Goal: Task Accomplishment & Management: Manage account settings

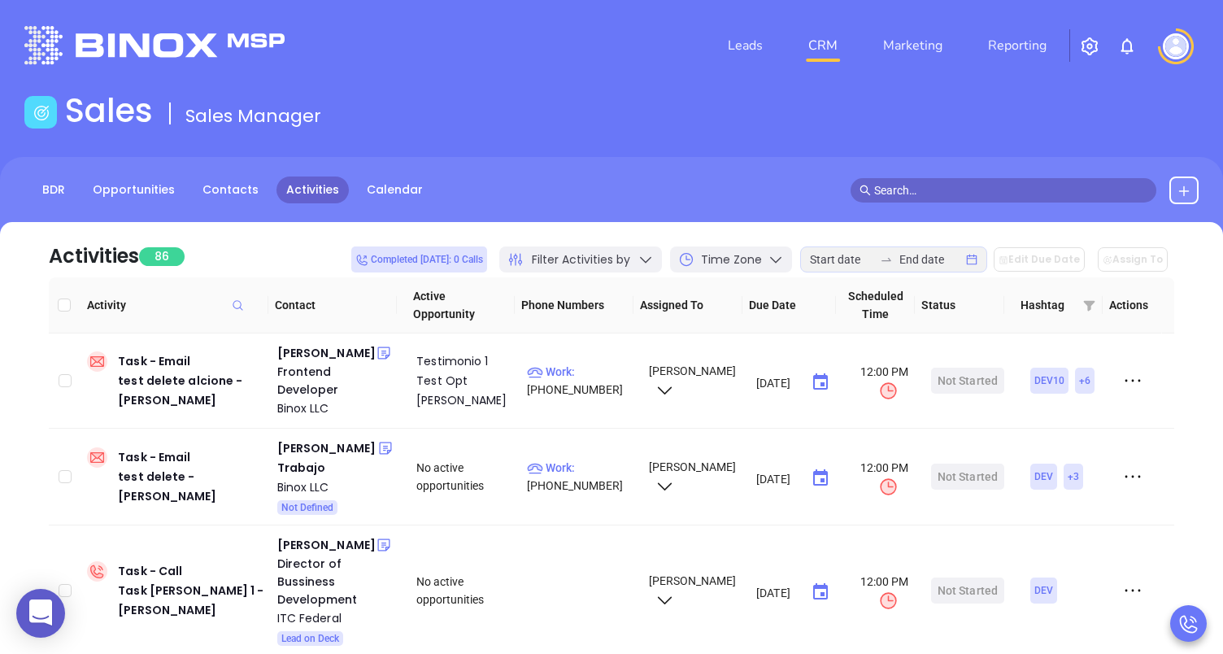
click at [1100, 46] on button "button" at bounding box center [1089, 46] width 39 height 30
click at [1094, 51] on img "button" at bounding box center [1090, 47] width 20 height 20
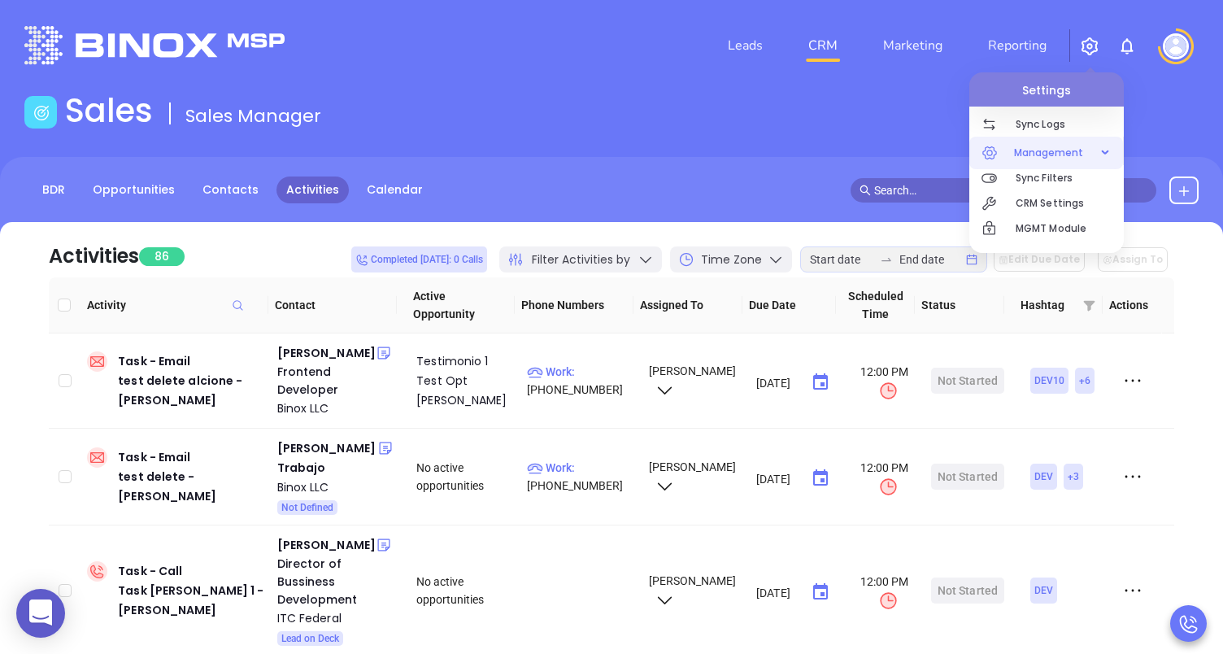
click at [1064, 149] on span "Management" at bounding box center [1049, 153] width 86 height 33
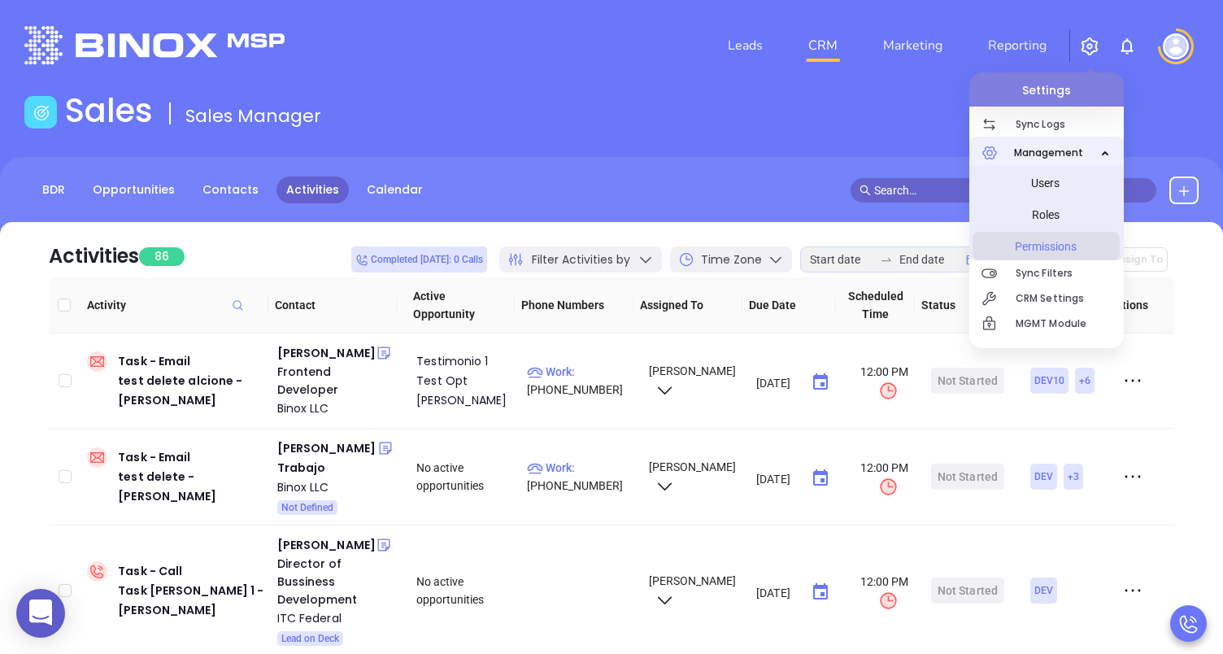
click at [1036, 242] on span "Permissions" at bounding box center [1046, 246] width 122 height 33
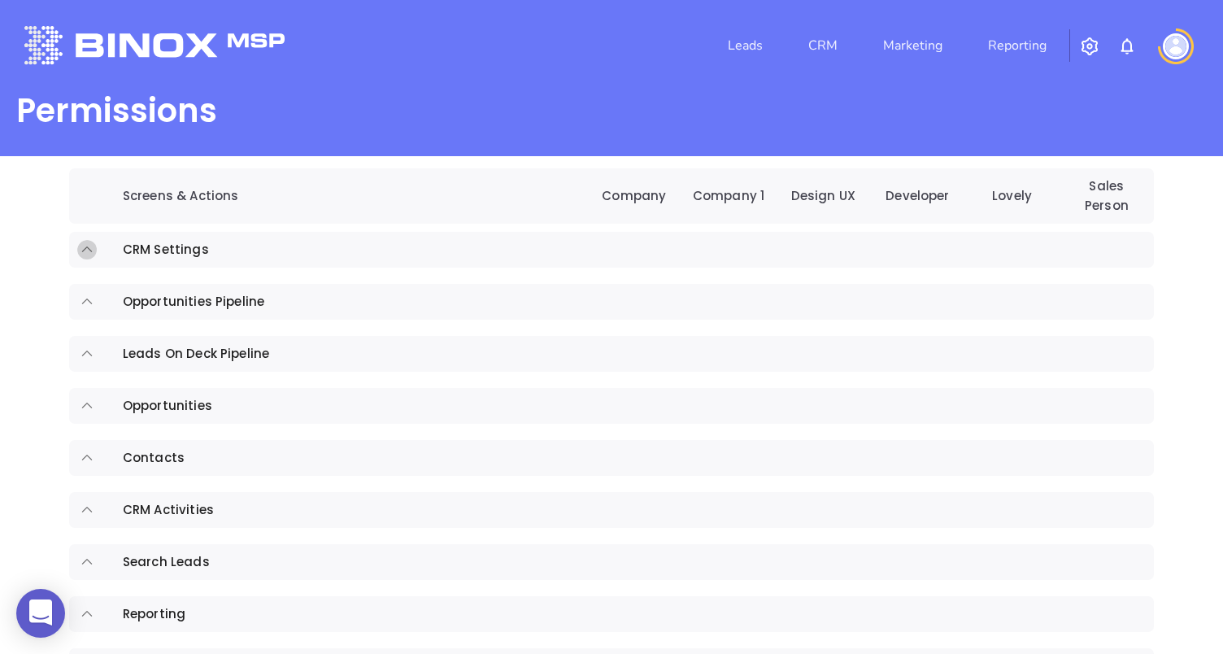
click at [87, 249] on icon "expand row" at bounding box center [87, 249] width 15 height 15
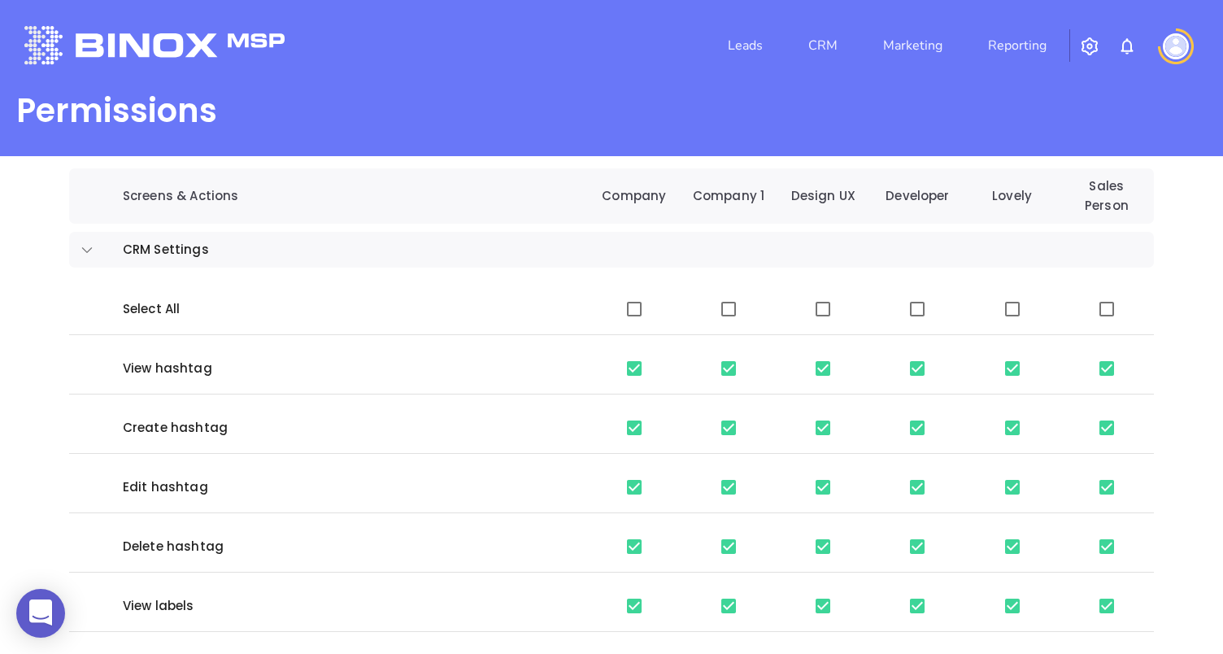
click at [87, 249] on icon "expand row" at bounding box center [87, 249] width 15 height 15
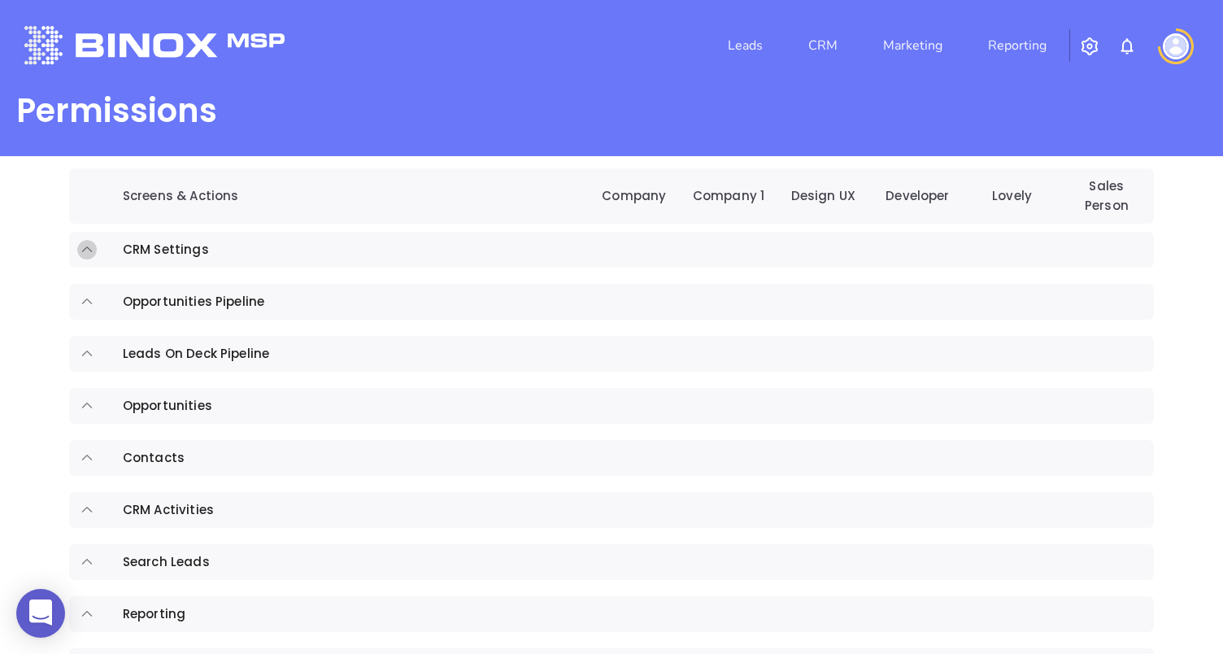
click at [87, 249] on icon "expand row" at bounding box center [87, 249] width 15 height 15
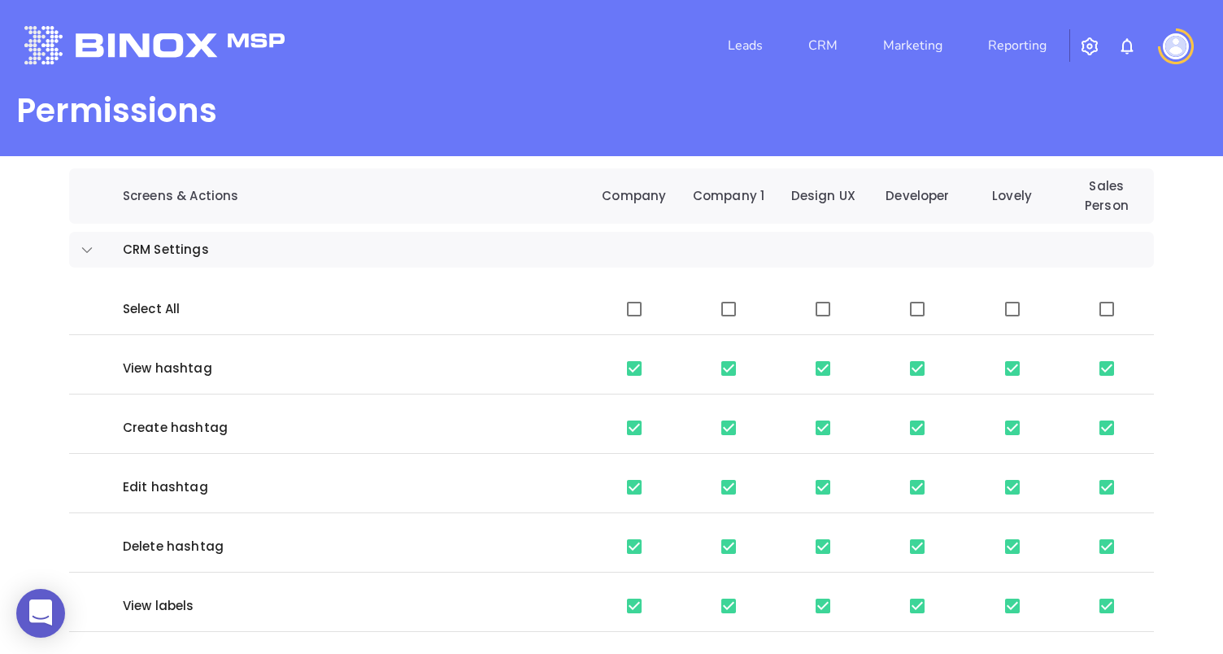
click at [87, 249] on icon "expand row" at bounding box center [87, 249] width 15 height 15
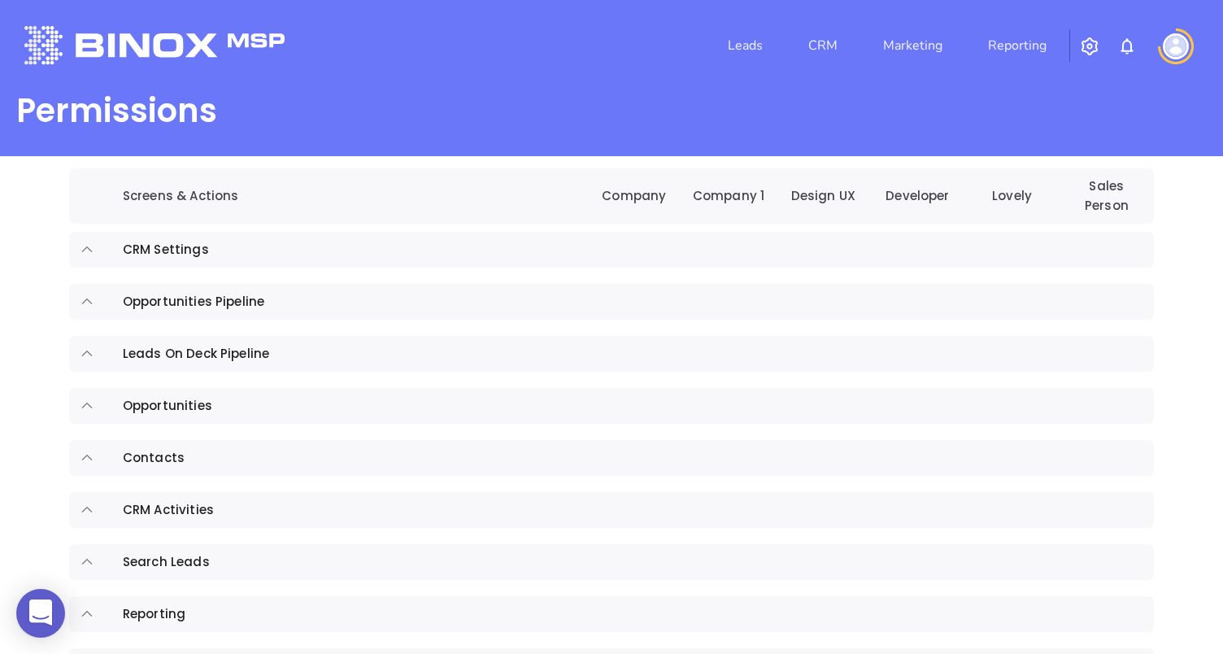
click at [80, 250] on icon "expand row" at bounding box center [87, 249] width 15 height 15
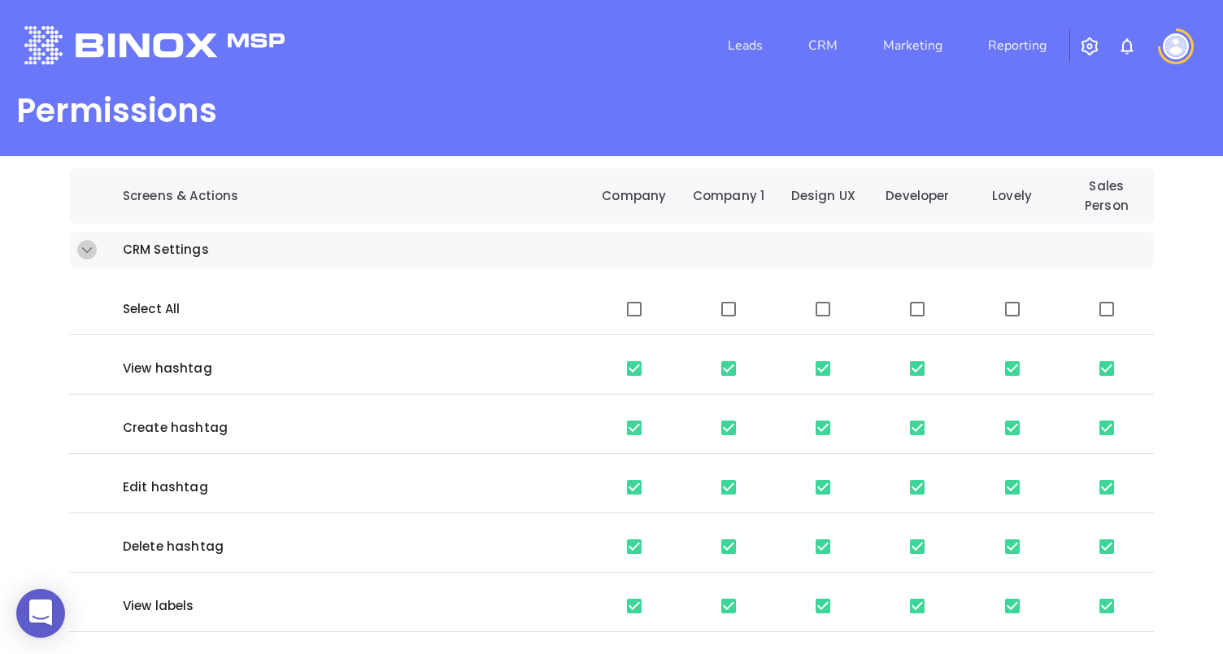
click at [80, 250] on icon "expand row" at bounding box center [87, 249] width 15 height 15
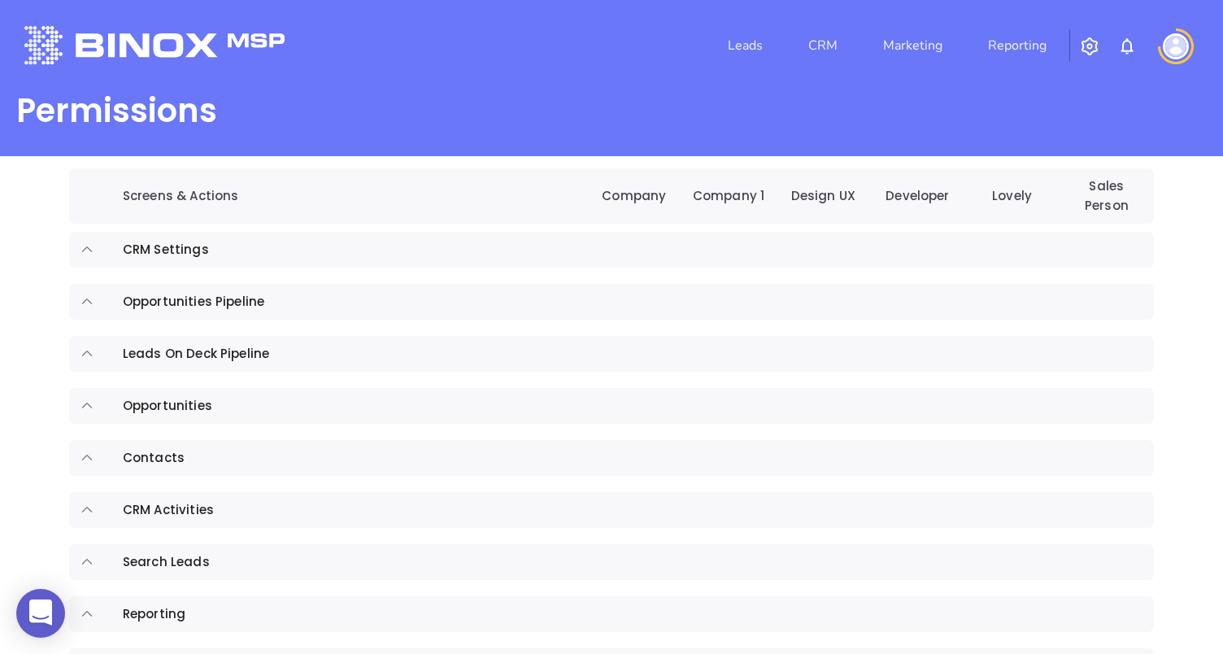
click at [1173, 46] on img at bounding box center [1176, 46] width 26 height 26
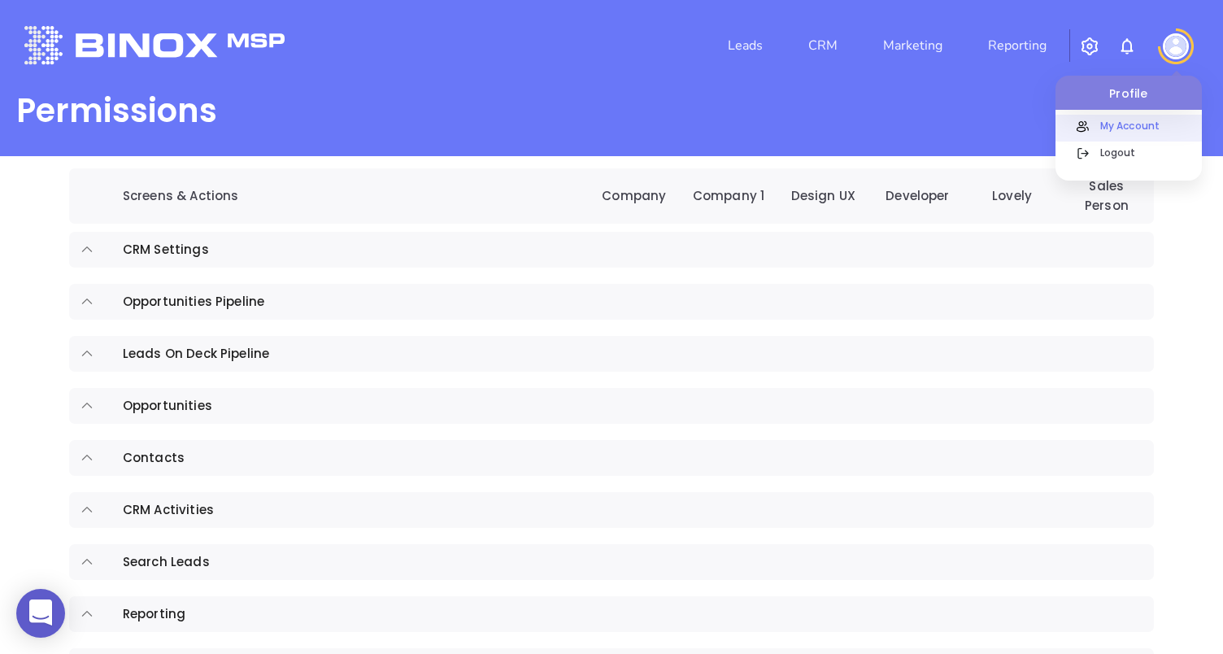
click at [1139, 125] on p "My Account" at bounding box center [1147, 125] width 110 height 17
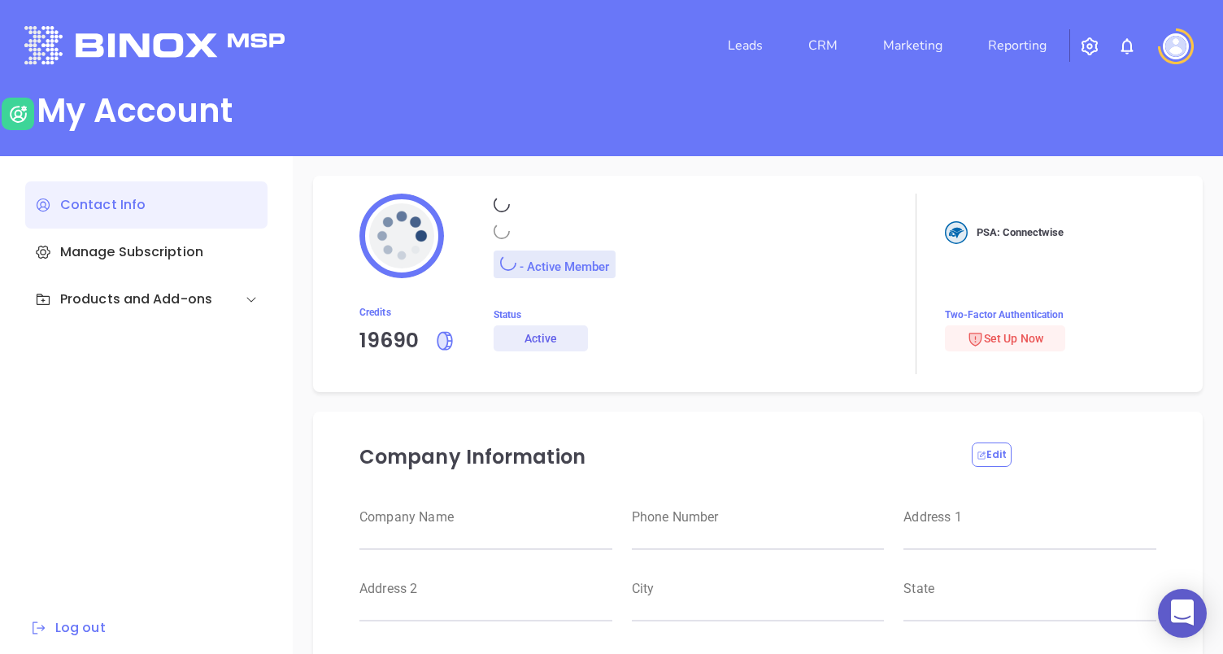
type input "[PERSON_NAME]"
type input "[PERSON_NAME][EMAIL_ADDRESS][DOMAIN_NAME]"
type input "Binox Company Test"
type input "Raulitos Company 2"
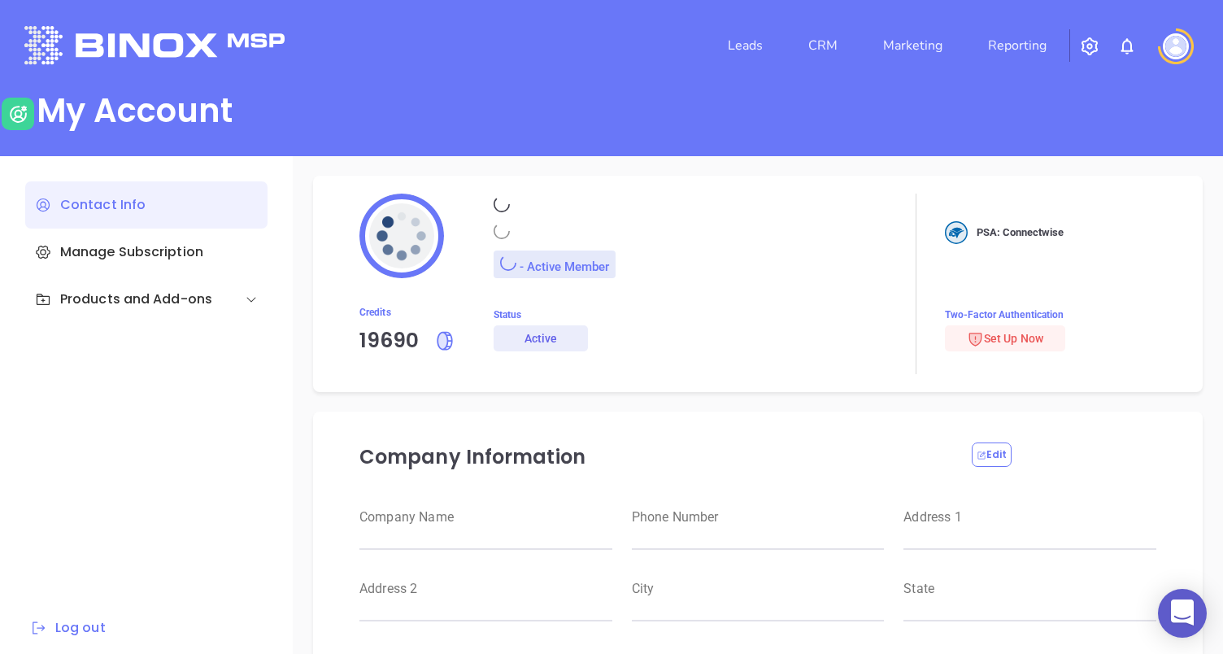
type input "(412) 123-4123"
type input "[STREET_ADDRESS]"
type input "Suite 100"
type input "Anytown"
type input "CA"
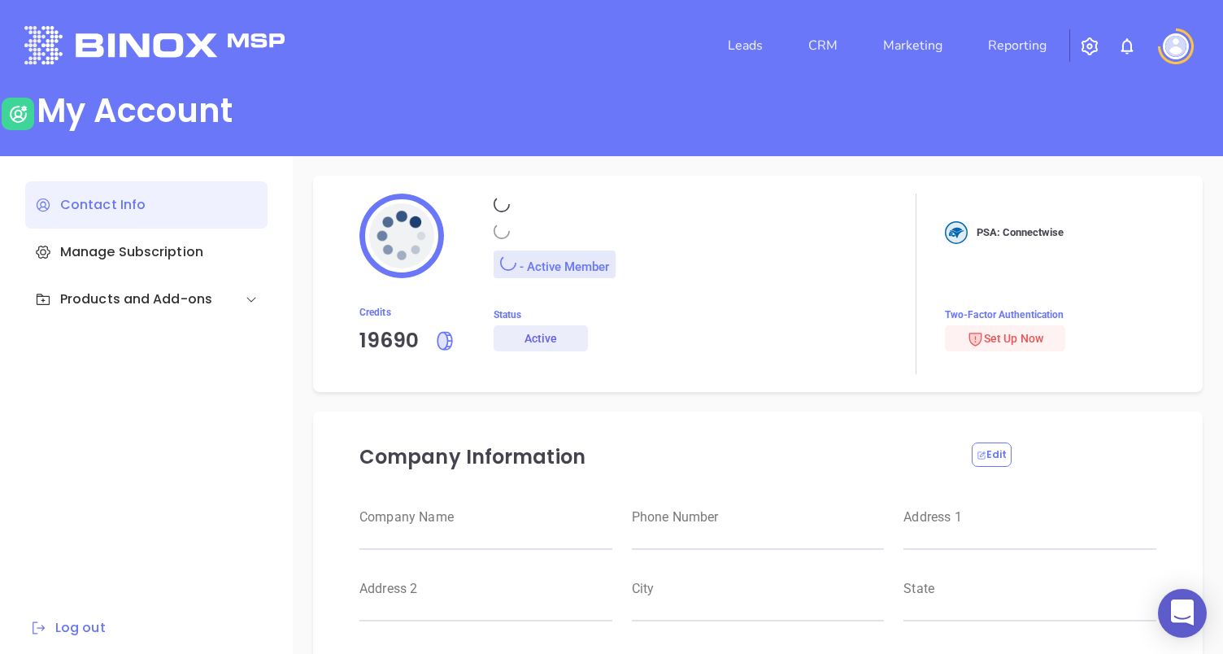
type input "12345"
type input "US"
type input "[URL][DOMAIN_NAME]"
type input "#000000"
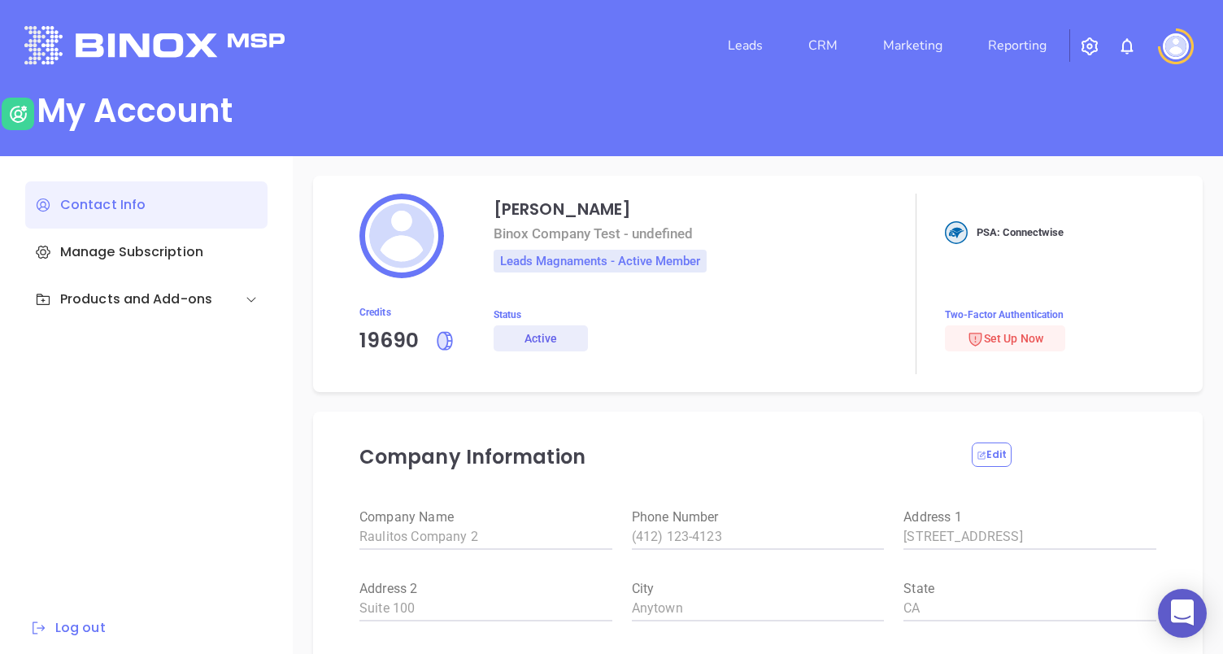
click at [1158, 43] on div at bounding box center [1176, 46] width 46 height 36
click at [1170, 49] on img at bounding box center [1176, 46] width 26 height 26
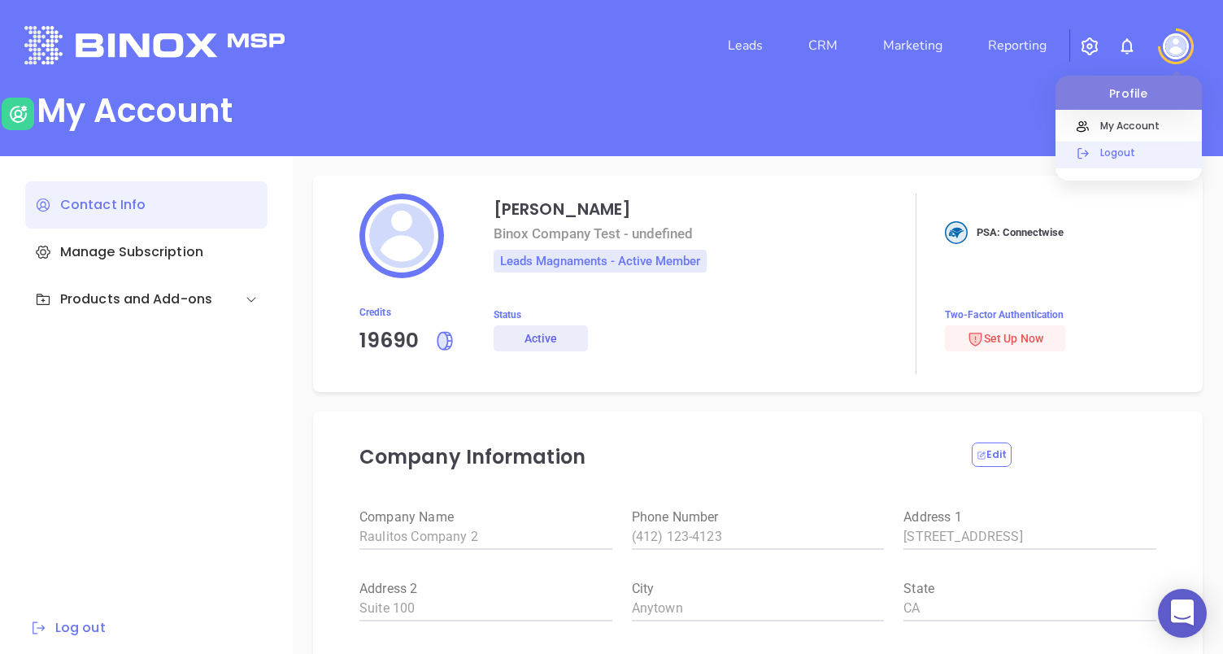
click at [1109, 145] on p "Logout" at bounding box center [1147, 152] width 110 height 17
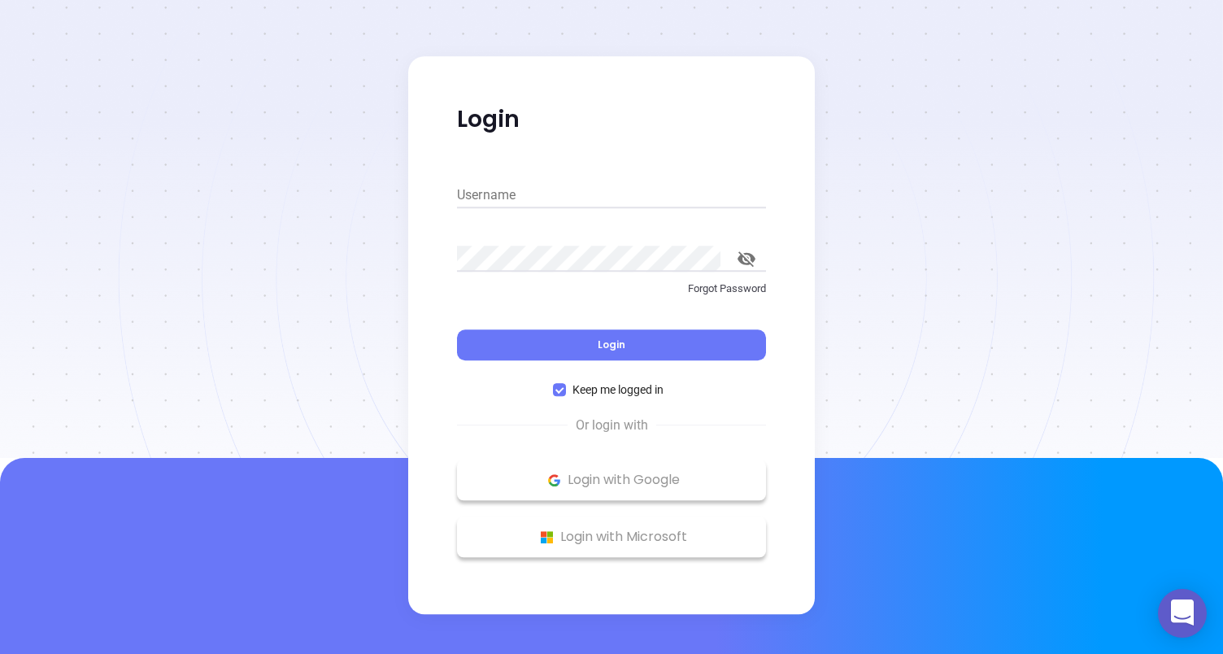
type input "[PERSON_NAME][EMAIL_ADDRESS][PERSON_NAME][DOMAIN_NAME]"
click at [733, 194] on input "[PERSON_NAME][EMAIL_ADDRESS][PERSON_NAME][DOMAIN_NAME]" at bounding box center [611, 195] width 309 height 26
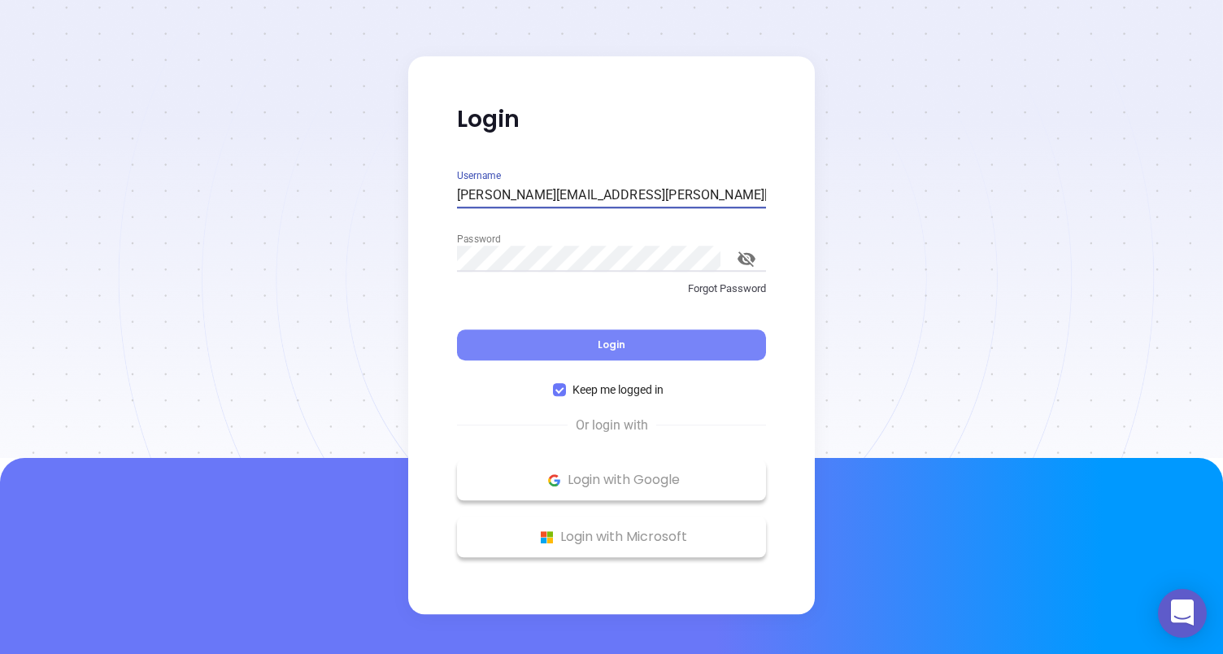
click at [544, 345] on button "Login" at bounding box center [611, 344] width 309 height 31
